Goal: Complete application form: Complete application form

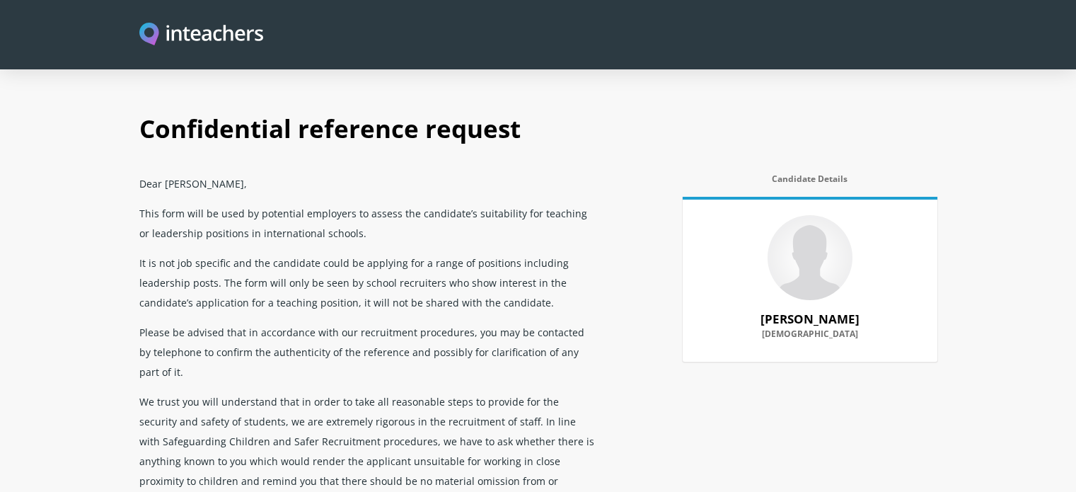
select select "2025"
select select "Yes"
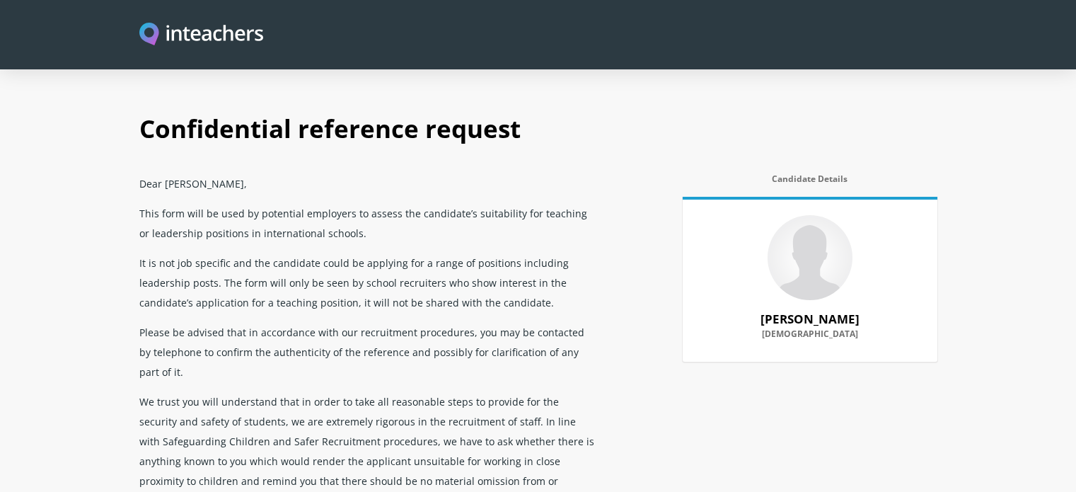
select select "Yes"
select select "No"
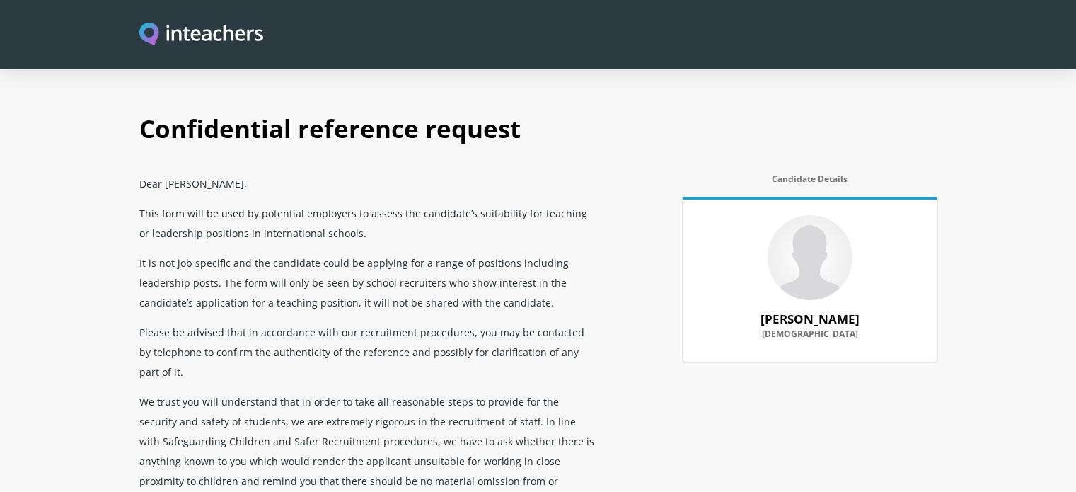
select select "Yes"
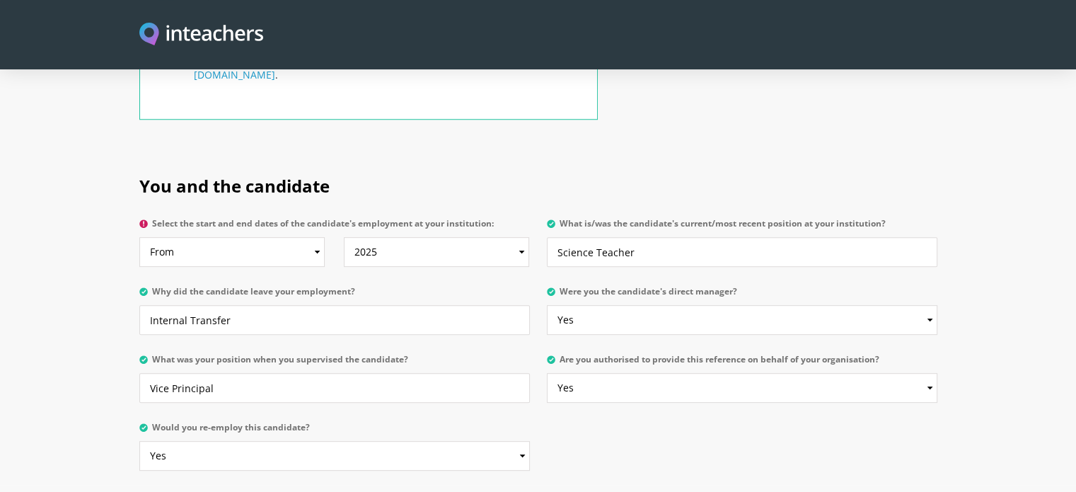
scroll to position [644, 0]
click at [258, 236] on select "From 2025 2024 2023 2022 2021 2020 2019 2018 2017 2016 2015 2014 2013 2012 2011…" at bounding box center [231, 251] width 185 height 30
select select "2022"
click at [139, 236] on select "From 2025 2024 2023 2022 2021 2020 2019 2018 2017 2016 2015 2014 2013 2012 2011…" at bounding box center [231, 251] width 185 height 30
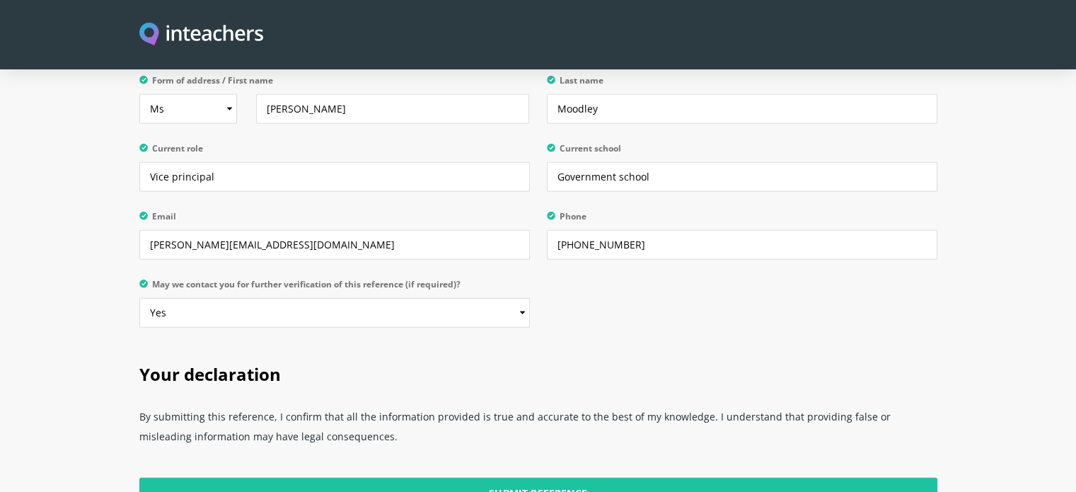
scroll to position [3608, 0]
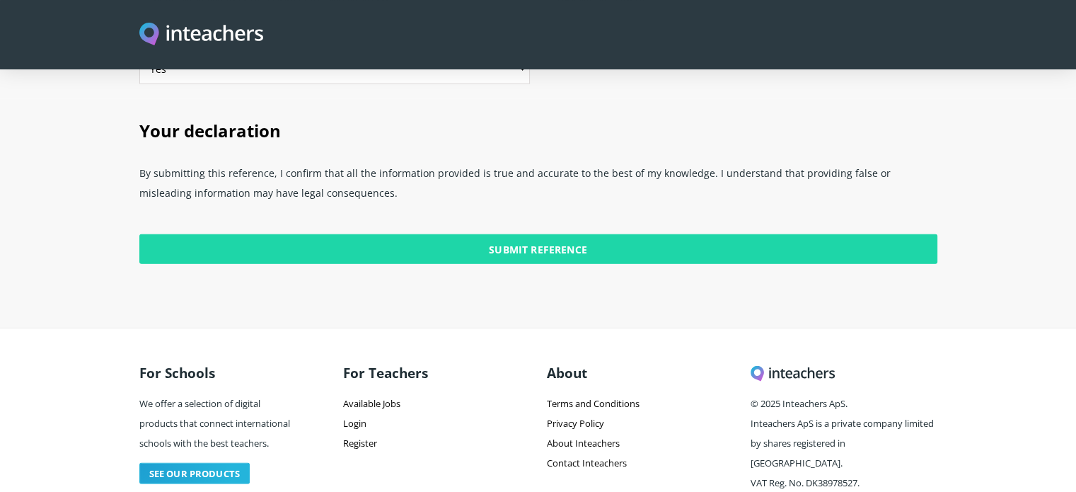
click at [501, 234] on input "Submit Reference" at bounding box center [538, 249] width 798 height 30
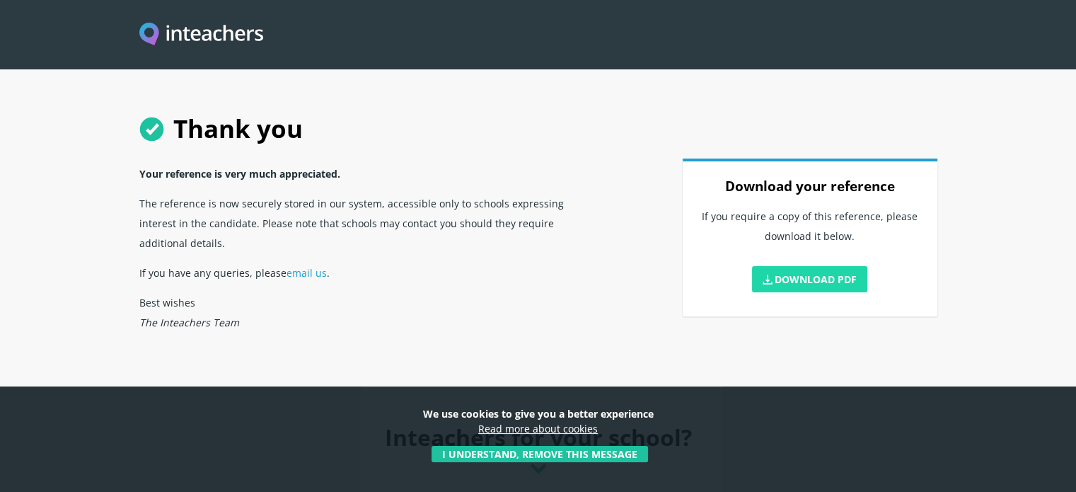
click at [829, 271] on link "Download PDF" at bounding box center [810, 279] width 116 height 26
